Goal: Communication & Community: Answer question/provide support

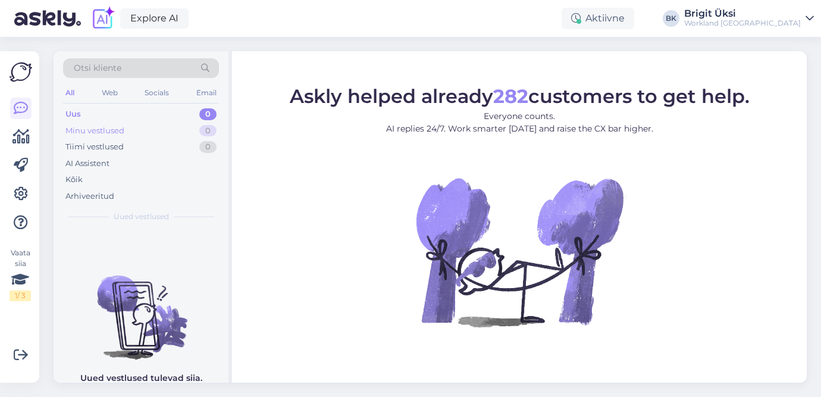
click at [161, 125] on div "Minu vestlused 0" at bounding box center [141, 131] width 156 height 17
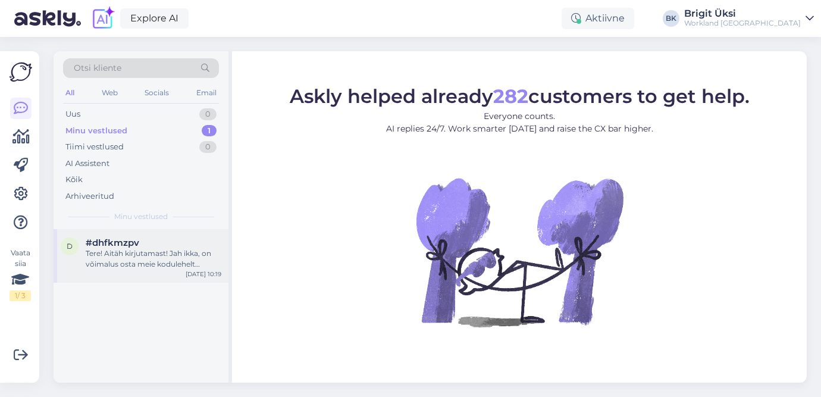
click at [143, 265] on div "Tere! Aitäh kirjutamast! Jah ikka, on võimalus osta meie kodulehelt Daypass [PE…" at bounding box center [154, 258] width 136 height 21
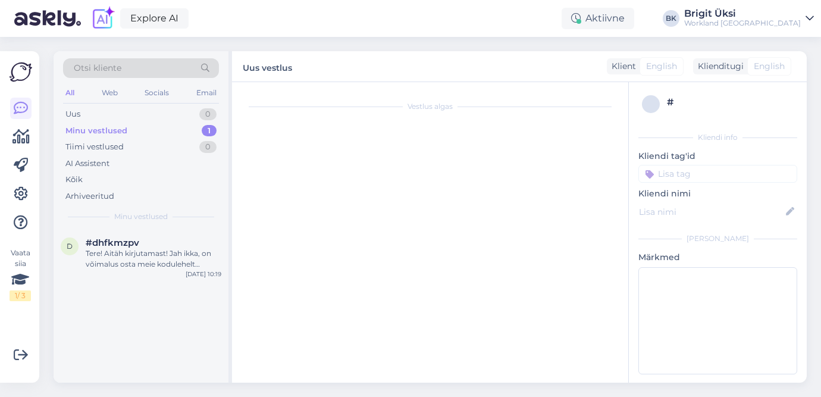
click at [181, 133] on div "Minu vestlused 1" at bounding box center [141, 131] width 156 height 17
click at [143, 250] on div "Tere! Aitäh kirjutamast! Jah ikka, on võimalus osta meie kodulehelt Daypass [PE…" at bounding box center [154, 258] width 136 height 21
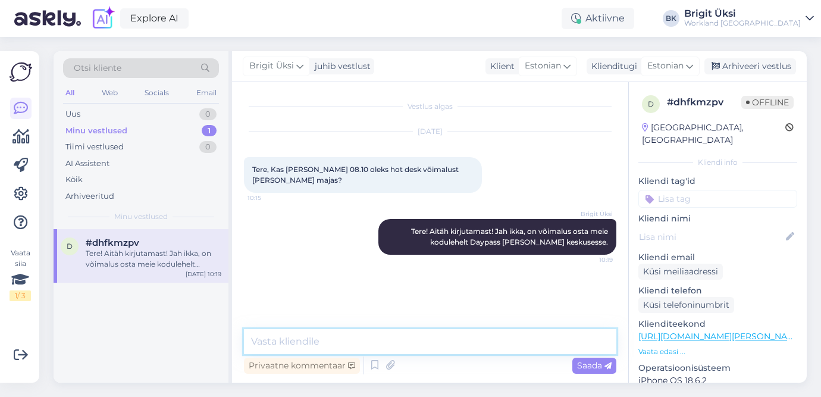
click at [350, 350] on textarea at bounding box center [430, 341] width 372 height 25
paste textarea "[URL][DOMAIN_NAME]"
type textarea "Edastan [PERSON_NAME] - [URL][DOMAIN_NAME]"
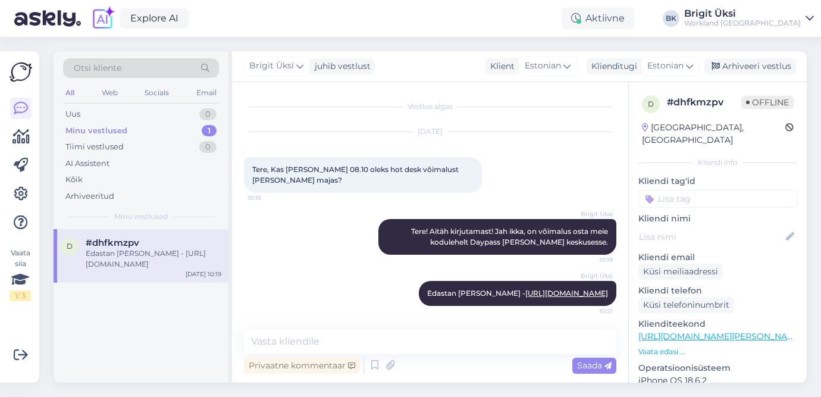
click at [146, 127] on div "Minu vestlused 1" at bounding box center [141, 131] width 156 height 17
click at [141, 272] on div "d #dhfkmzpv 1 Tänud! Uurin ka, et kas mõnel teie asukohtadest on ka tasuta park…" at bounding box center [141, 256] width 175 height 54
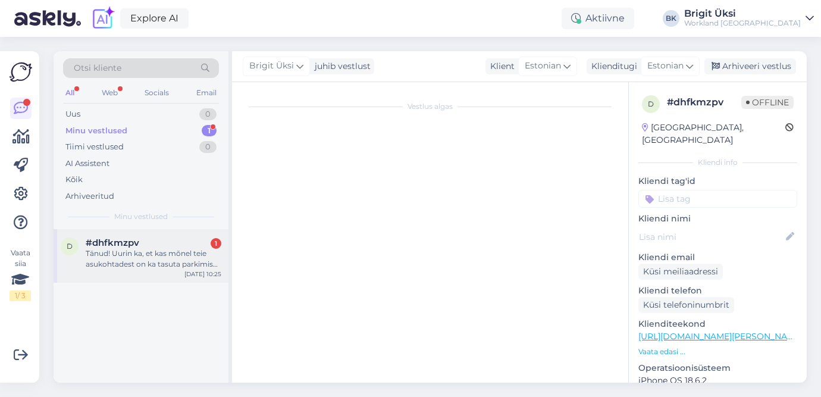
click at [179, 268] on div "Tänud! Uurin ka, et kas mõnel teie asukohtadest on ka tasuta parkimise võimalus?" at bounding box center [154, 258] width 136 height 21
click at [150, 244] on div "#dhfkmzpv 1" at bounding box center [154, 242] width 136 height 11
click at [203, 254] on div "Tänud! Uurin ka, et kas mõnel teie asukohtadest on ka tasuta parkimise võimalus?" at bounding box center [154, 258] width 136 height 21
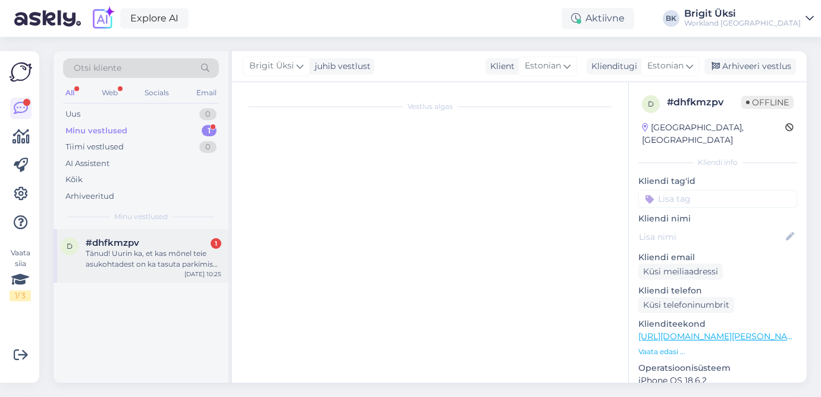
click at [213, 260] on div "Tänud! Uurin ka, et kas mõnel teie asukohtadest on ka tasuta parkimise võimalus?" at bounding box center [154, 258] width 136 height 21
click at [175, 118] on div "Uus 0" at bounding box center [141, 114] width 156 height 17
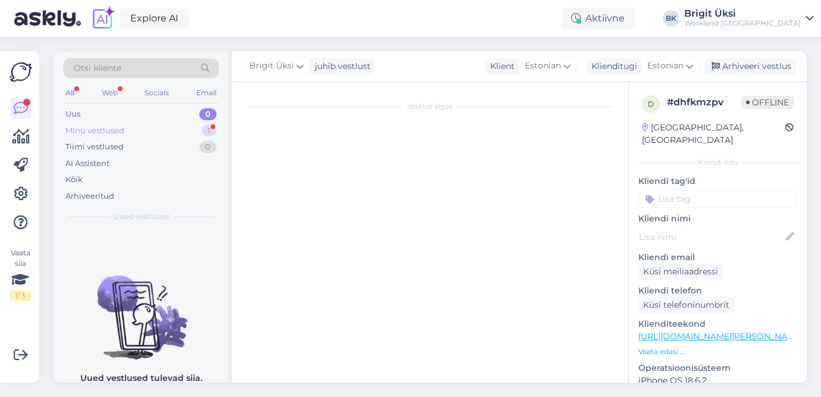
click at [159, 129] on div "Minu vestlused 1" at bounding box center [141, 131] width 156 height 17
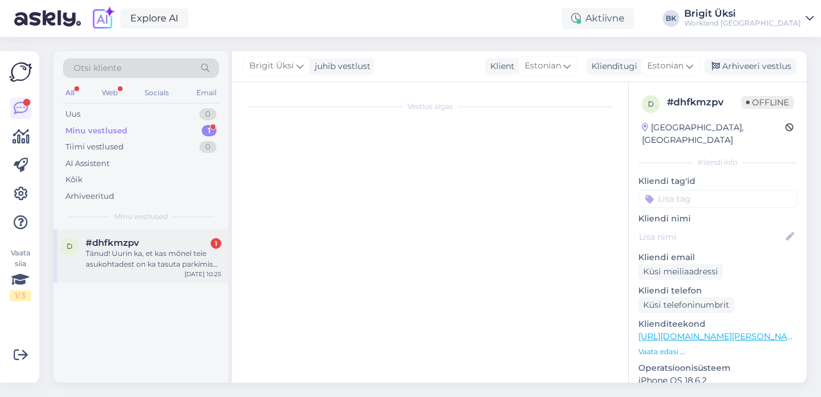
click at [188, 271] on div "d #dhfkmzpv 1 Tänud! Uurin ka, et kas mõnel teie asukohtadest on ka tasuta park…" at bounding box center [141, 256] width 175 height 54
click at [208, 248] on div "Tänud! Uurin ka, et kas mõnel teie asukohtadest on ka tasuta parkimise võimalus?" at bounding box center [154, 258] width 136 height 21
click at [131, 265] on div "Tänud! Uurin ka, et kas mõnel teie asukohtadest on ka tasuta parkimise võimalus?" at bounding box center [154, 258] width 136 height 21
click at [136, 258] on div "Tänud! Uurin ka, et kas mõnel teie asukohtadest on ka tasuta parkimise võimalus?" at bounding box center [154, 258] width 136 height 21
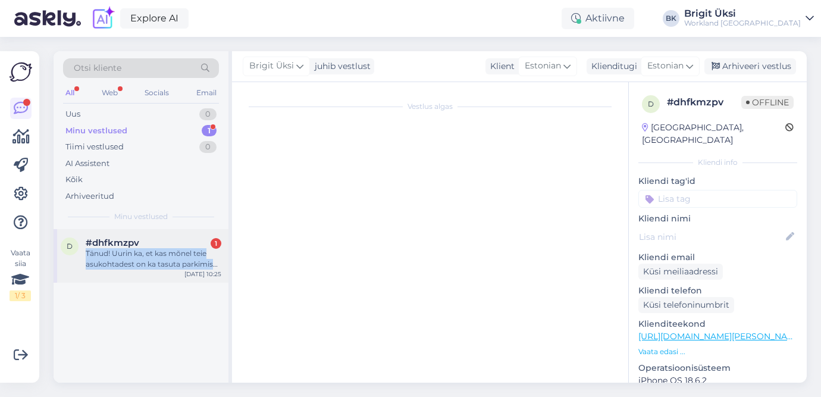
click at [136, 258] on div "Tänud! Uurin ka, et kas mõnel teie asukohtadest on ka tasuta parkimise võimalus?" at bounding box center [154, 258] width 136 height 21
click at [82, 259] on div "d #dhfkmzpv 1 Tänud! Uurin ka, et kas mõnel teie asukohtadest on ka tasuta park…" at bounding box center [141, 253] width 161 height 32
click at [73, 255] on div "d #dhfkmzpv 1 Tänud! Uurin ka, et kas mõnel teie asukohtadest on ka tasuta park…" at bounding box center [141, 253] width 161 height 32
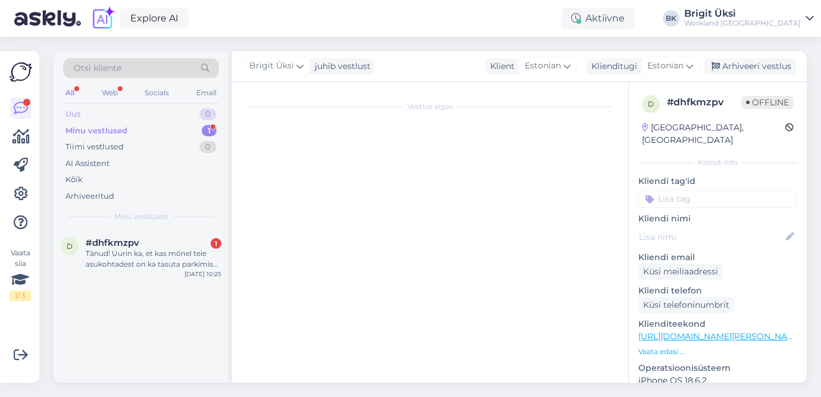
click at [196, 110] on div "Uus 0" at bounding box center [141, 114] width 156 height 17
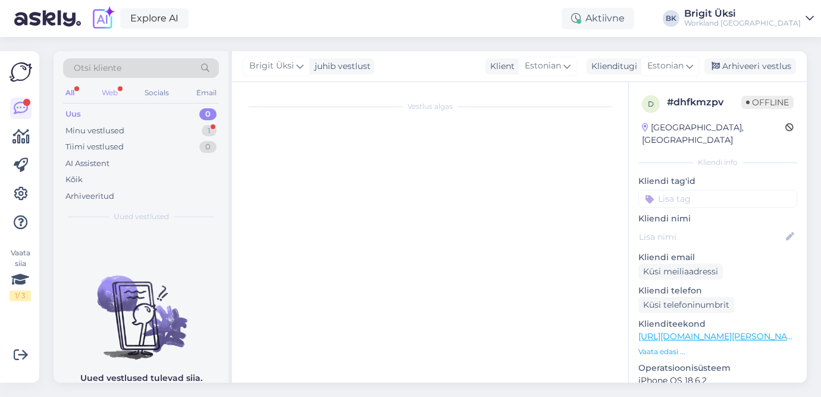
click at [108, 99] on div "Web" at bounding box center [109, 92] width 21 height 15
click at [70, 90] on div "All" at bounding box center [70, 92] width 14 height 15
click at [117, 130] on div "Minu vestlused" at bounding box center [94, 131] width 59 height 12
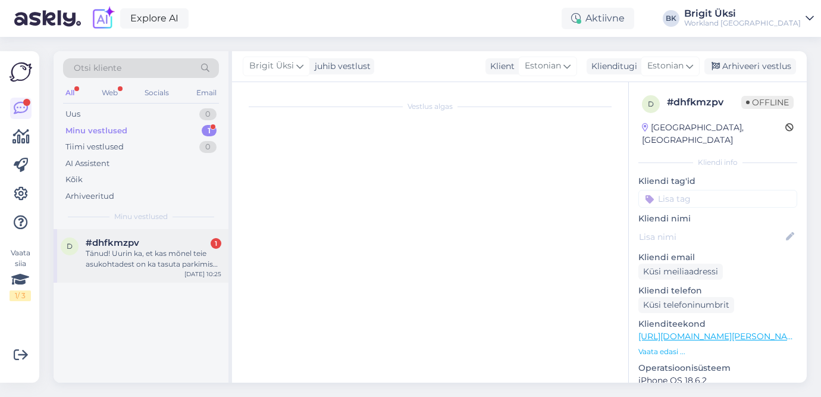
click at [177, 250] on div "Tänud! Uurin ka, et kas mõnel teie asukohtadest on ka tasuta parkimise võimalus?" at bounding box center [154, 258] width 136 height 21
click at [201, 255] on div "Tänud! Uurin ka, et kas mõnel teie asukohtadest on ka tasuta parkimise võimalus?" at bounding box center [154, 258] width 136 height 21
click at [230, 259] on div "Otsi kliente All Web Socials Email Uus 0 Minu vestlused 1 Tiimi vestlused 0 AI …" at bounding box center [143, 216] width 178 height 331
click at [212, 259] on div "Tänud! Uurin ka, et kas mõnel teie asukohtadest on ka tasuta parkimise võimalus?" at bounding box center [154, 258] width 136 height 21
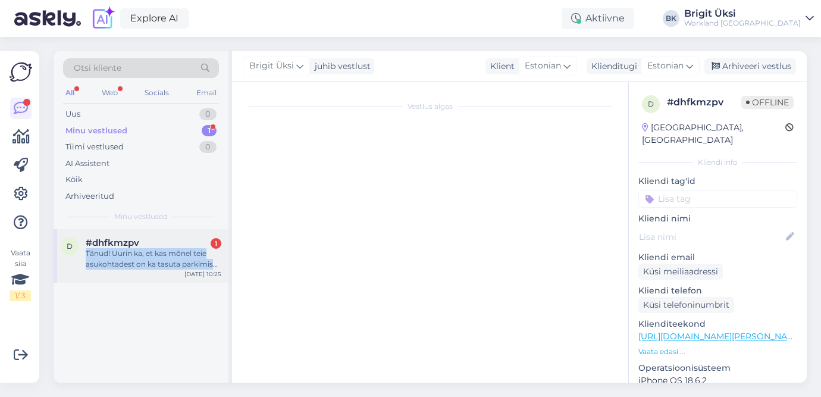
click at [212, 259] on div "Tänud! Uurin ka, et kas mõnel teie asukohtadest on ka tasuta parkimise võimalus?" at bounding box center [154, 258] width 136 height 21
click at [154, 250] on div "Tänud! Uurin ka, et kas mõnel teie asukohtadest on ka tasuta parkimise võimalus?" at bounding box center [154, 258] width 136 height 21
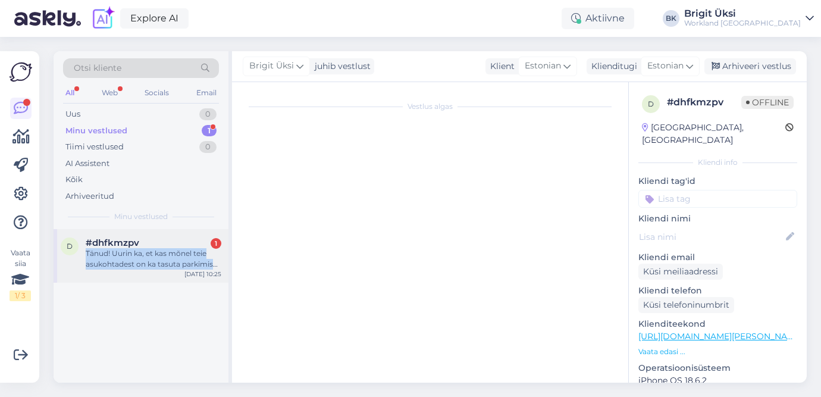
click at [154, 250] on div "Tänud! Uurin ka, et kas mõnel teie asukohtadest on ka tasuta parkimise võimalus?" at bounding box center [154, 258] width 136 height 21
click at [139, 229] on div "d #dhfkmzpv 1 Tänud! Uurin ka, et kas mõnel teie asukohtadest on ka tasuta park…" at bounding box center [141, 256] width 175 height 54
